Goal: Find specific page/section

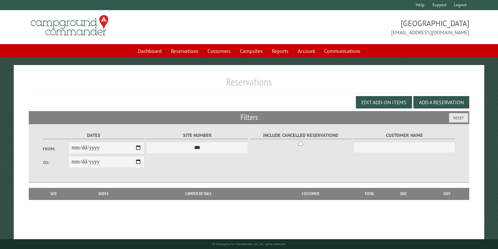
scroll to position [10, 0]
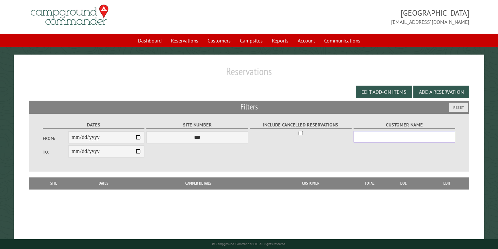
click at [369, 140] on input "Customer Name" at bounding box center [405, 136] width 102 height 11
click at [216, 41] on link "Customers" at bounding box center [219, 40] width 31 height 12
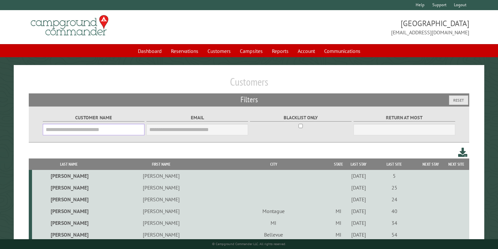
click at [48, 130] on input "Customer Name" at bounding box center [94, 129] width 102 height 11
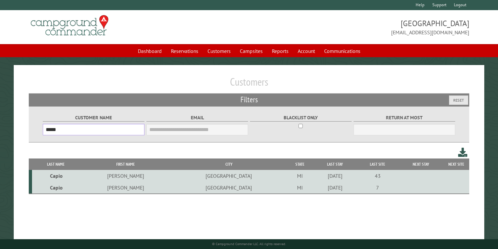
type input "*****"
click at [60, 174] on td "Capio" at bounding box center [56, 176] width 48 height 12
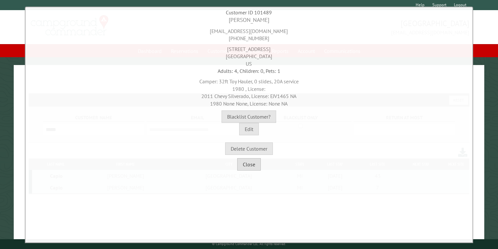
click at [249, 165] on button "Close" at bounding box center [249, 164] width 24 height 12
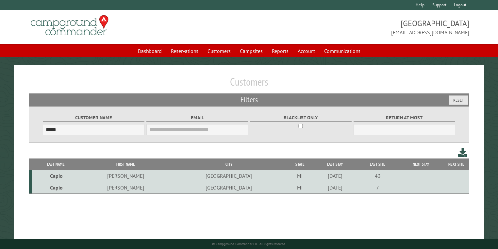
click at [60, 188] on td "Capio" at bounding box center [56, 188] width 48 height 12
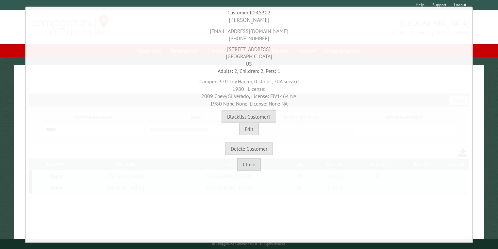
click at [60, 188] on div "Customer ID 45302 [PERSON_NAME] [EMAIL_ADDRESS][DOMAIN_NAME] [PHONE_NUMBER] [ST…" at bounding box center [249, 125] width 448 height 237
